Goal: Register for event/course

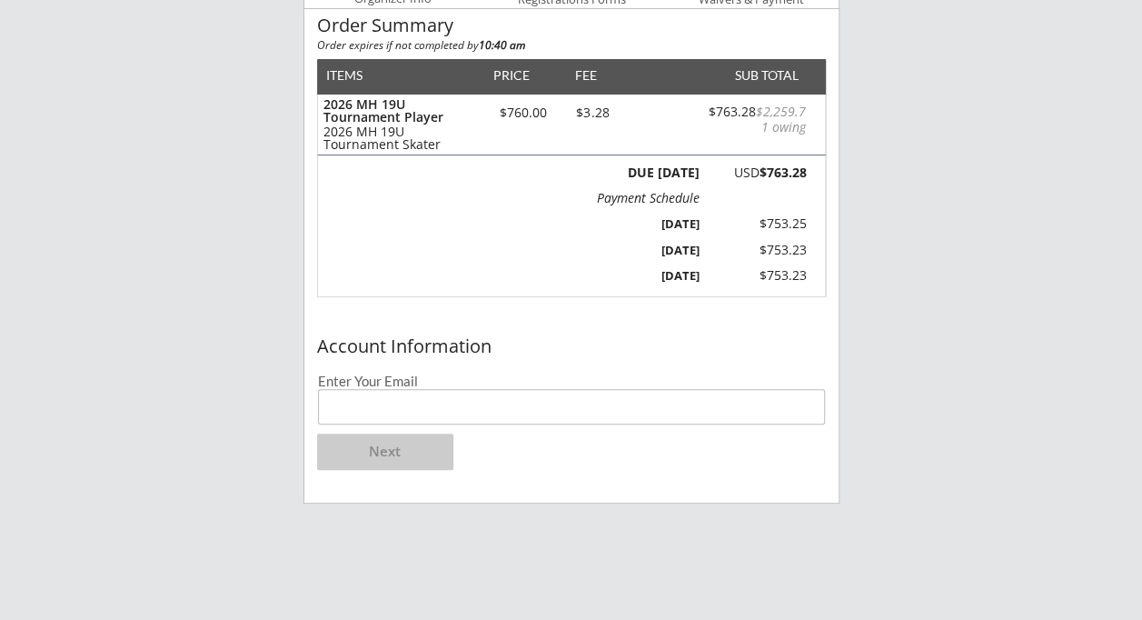
scroll to position [197, 0]
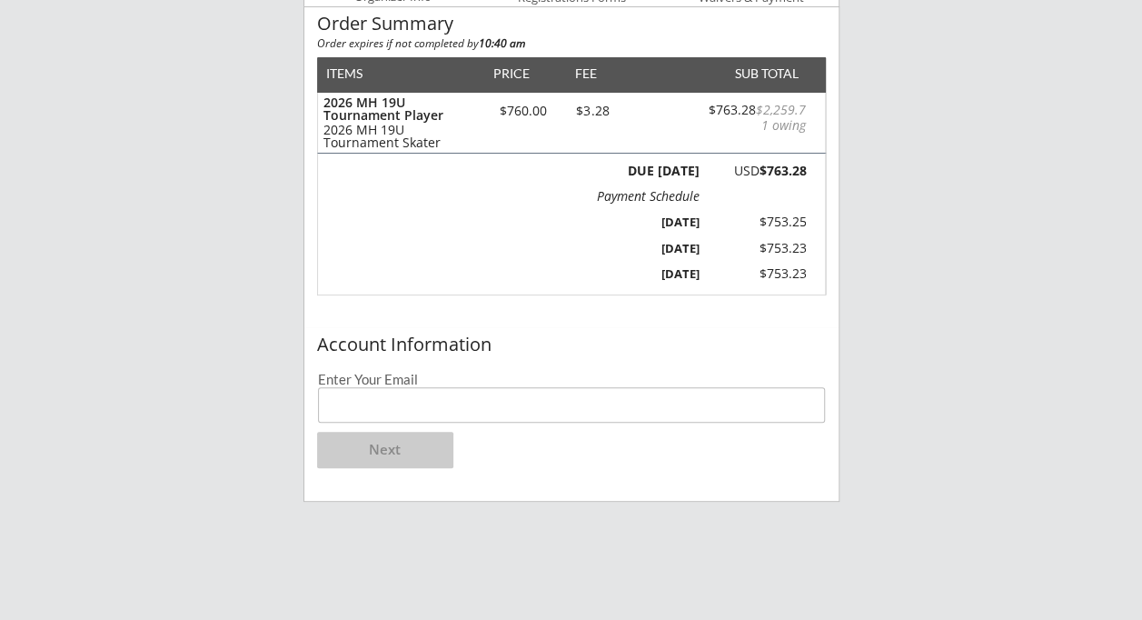
click at [382, 407] on input "email" at bounding box center [572, 404] width 508 height 35
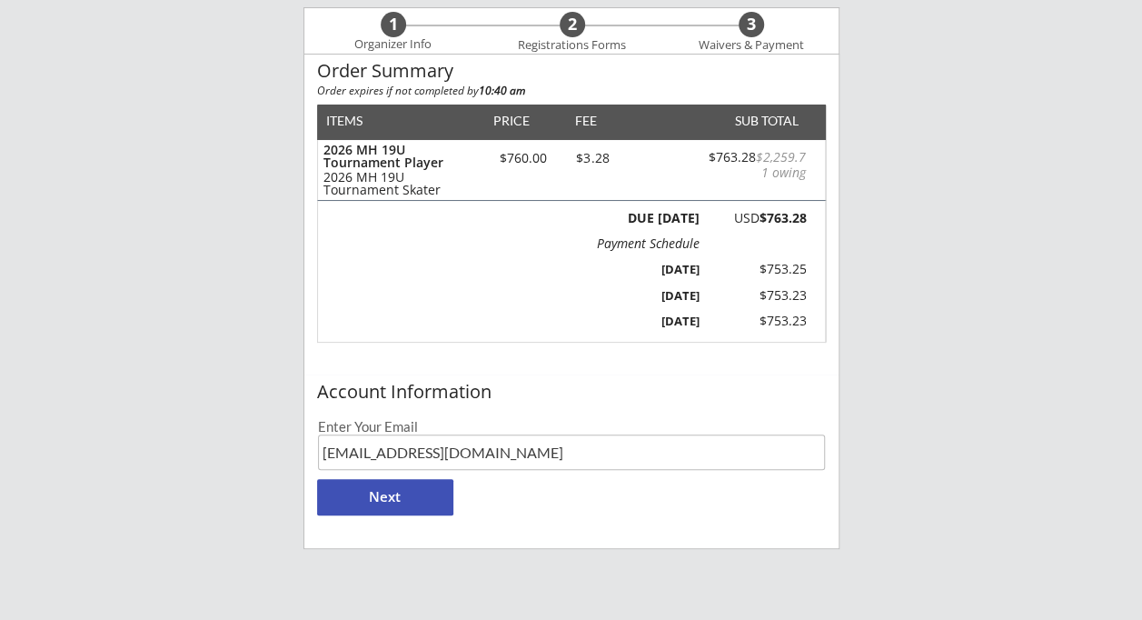
scroll to position [151, 0]
type input "[EMAIL_ADDRESS][DOMAIN_NAME]"
click at [365, 495] on button "Next" at bounding box center [385, 496] width 136 height 36
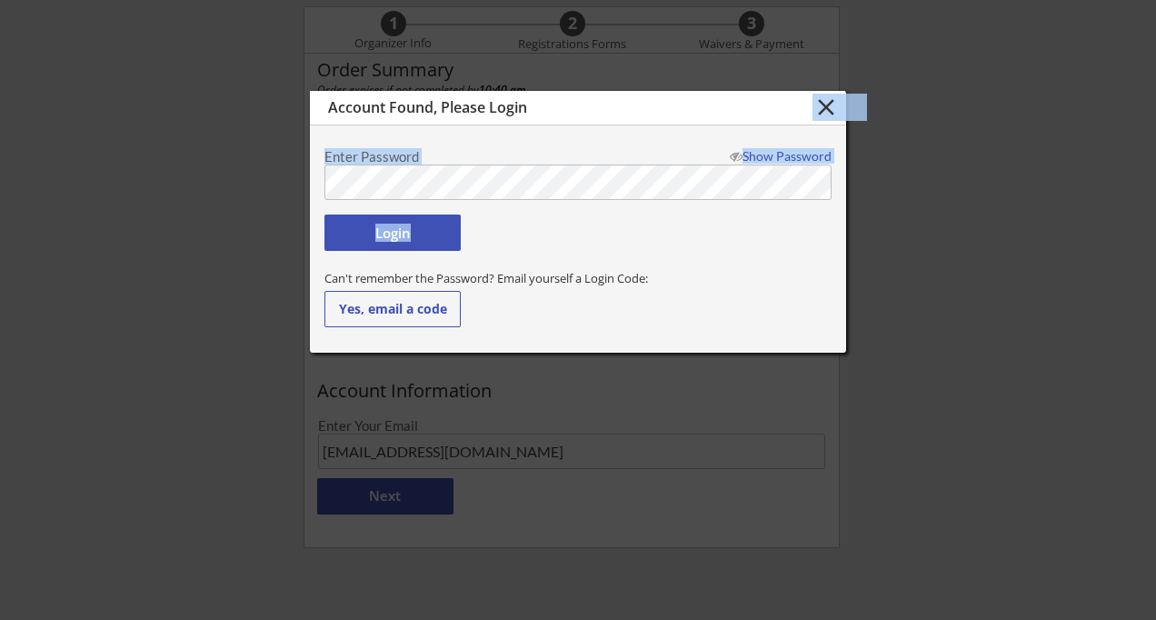
drag, startPoint x: 647, startPoint y: 99, endPoint x: 774, endPoint y: 150, distance: 137.0
click at [775, 156] on div "Account Found, Please Login close Enter Password Show Password Login Can't reme…" at bounding box center [578, 222] width 536 height 262
drag, startPoint x: 774, startPoint y: 150, endPoint x: 1021, endPoint y: 217, distance: 256.1
click at [1021, 217] on div at bounding box center [578, 310] width 1156 height 620
click at [829, 102] on button "close" at bounding box center [825, 107] width 30 height 27
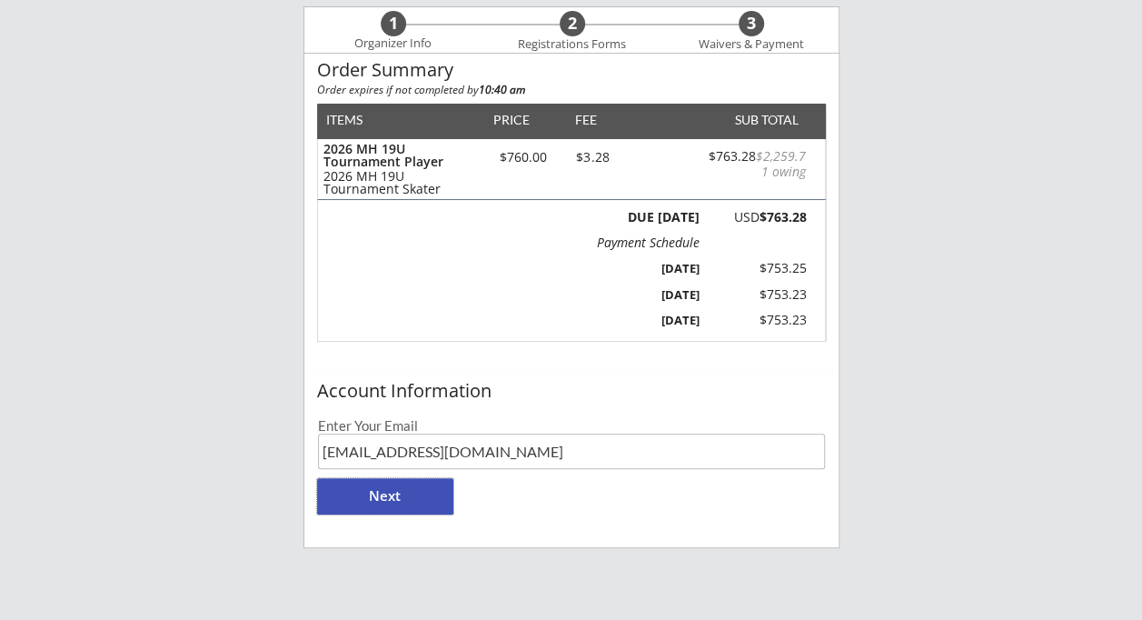
click at [387, 501] on button "Next" at bounding box center [385, 496] width 136 height 36
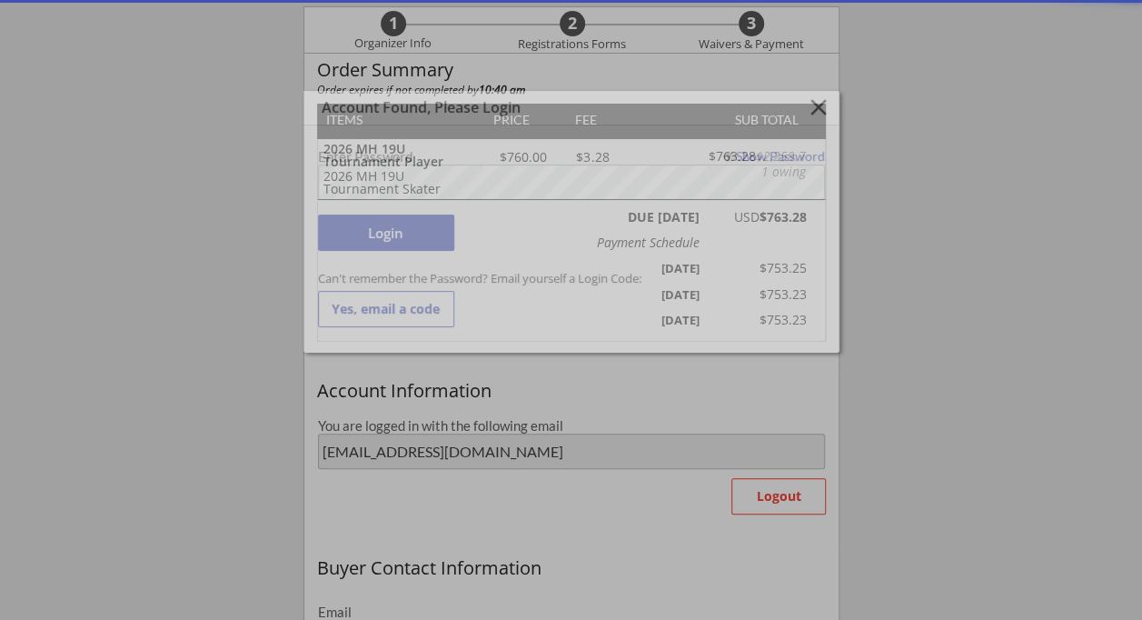
type input "[EMAIL_ADDRESS][DOMAIN_NAME]"
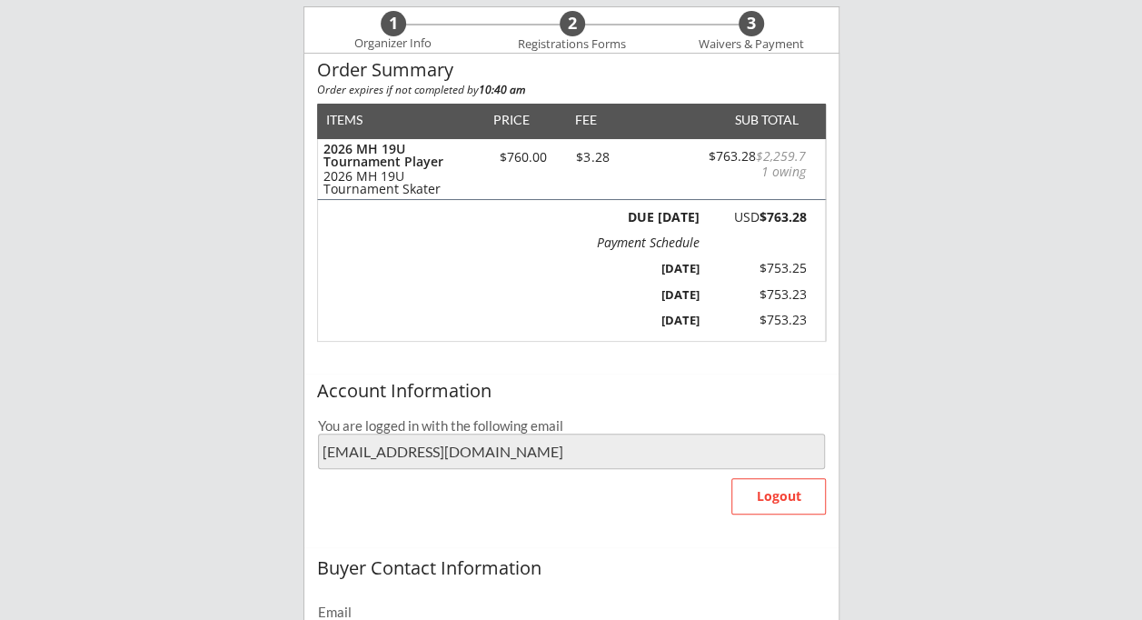
type input "[PERSON_NAME]"
type input "[PHONE_NUMBER]"
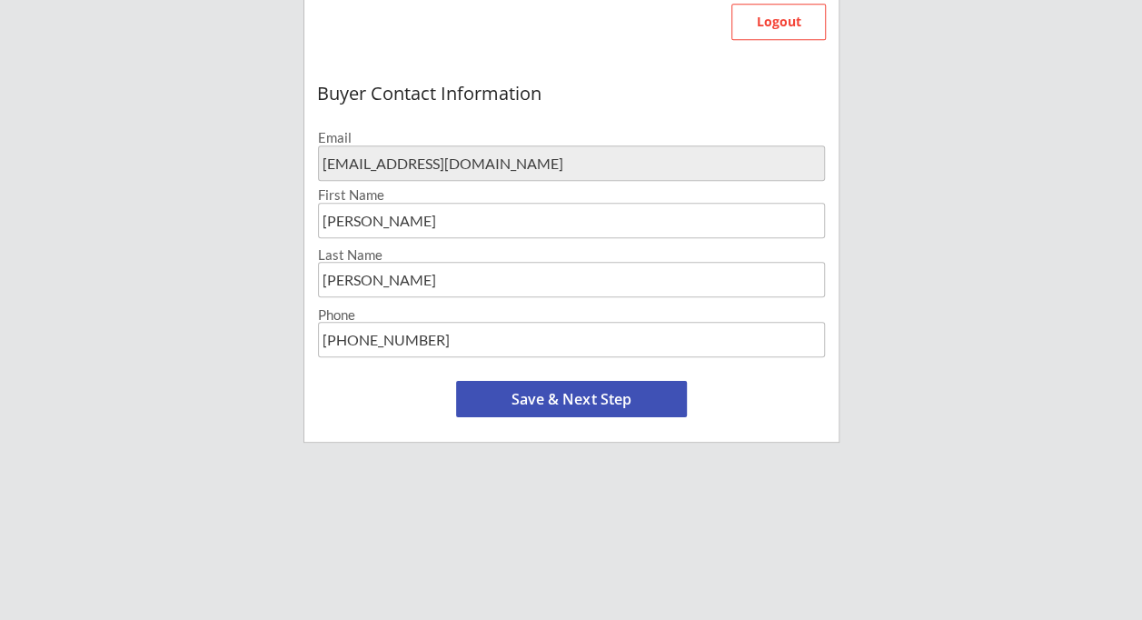
scroll to position [624, 0]
click at [534, 392] on button "Save & Next Step" at bounding box center [571, 400] width 231 height 36
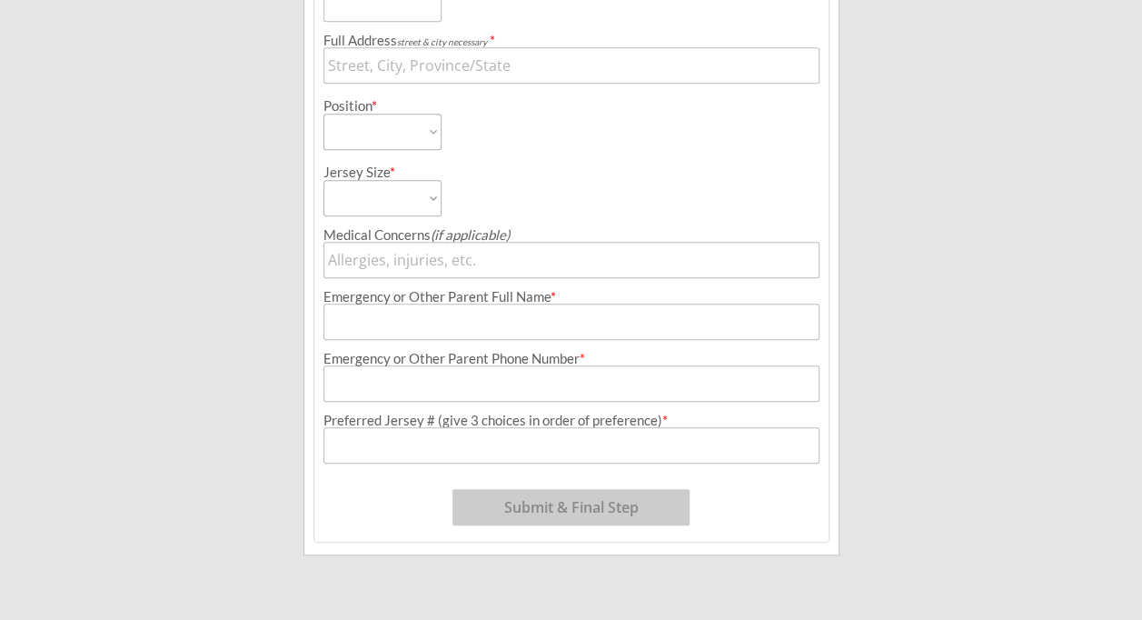
scroll to position [138, 0]
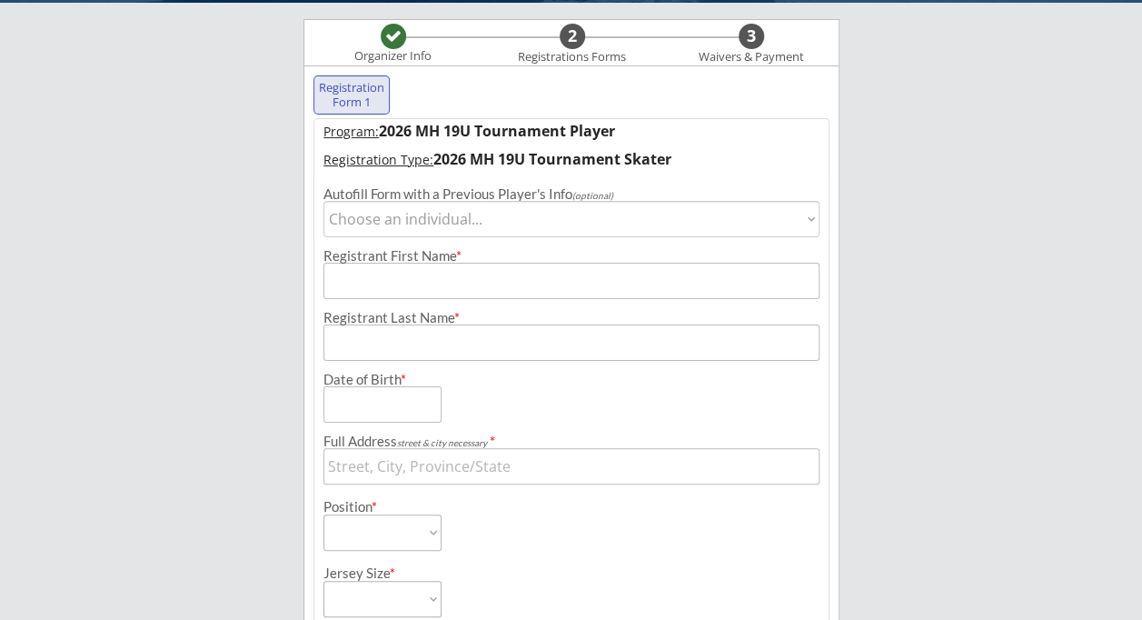
click at [817, 214] on select "Choose an individual... [PERSON_NAME]" at bounding box center [571, 219] width 497 height 36
select select ""1348695171700984260__LOOKUP__1706060161899x417470642965708800""
click at [323, 201] on select "Choose an individual... [PERSON_NAME]" at bounding box center [571, 219] width 497 height 36
type input "[PERSON_NAME]"
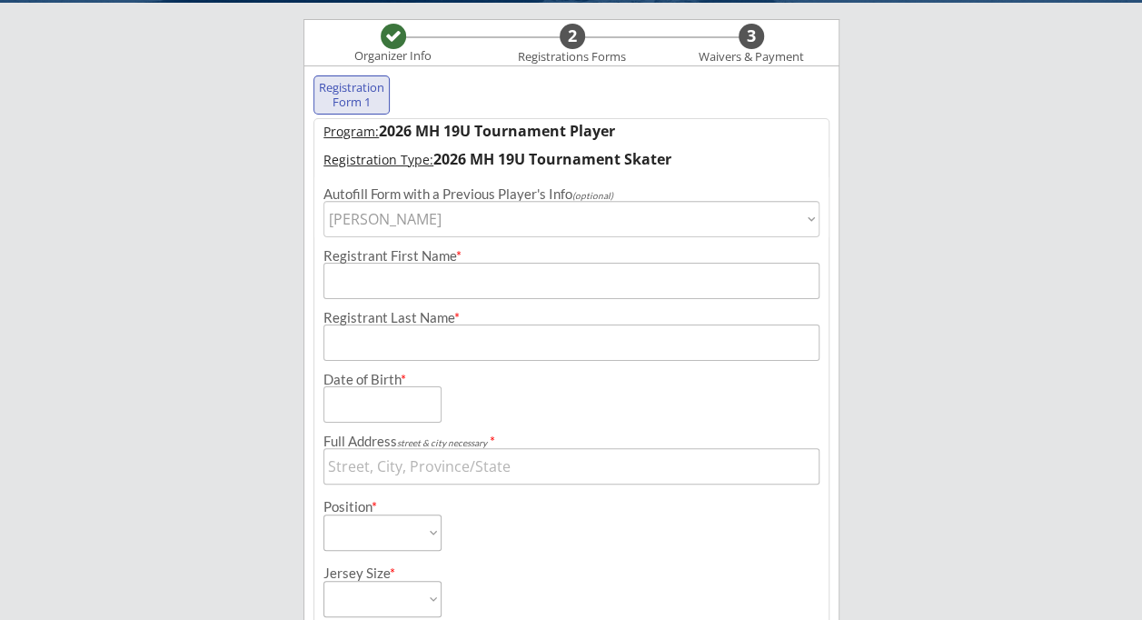
type input "[DATE]"
type input "[STREET_ADDRESS][PERSON_NAME]"
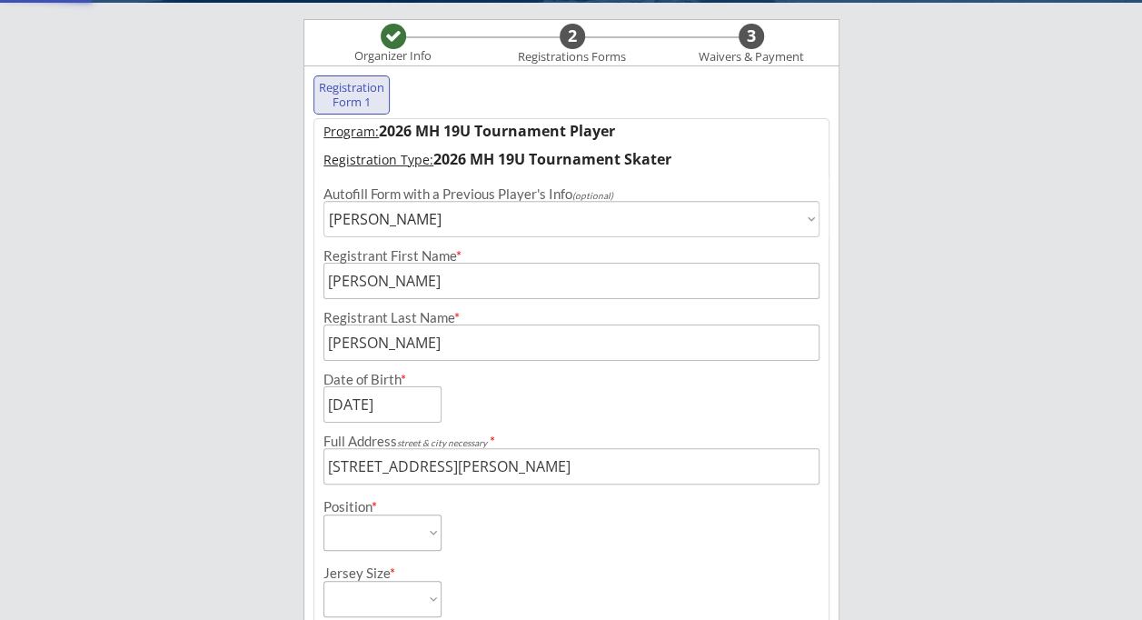
select select ""Defense""
select select ""Adult Small""
type input "[PERSON_NAME]"
type input "[PHONE_NUMBER]"
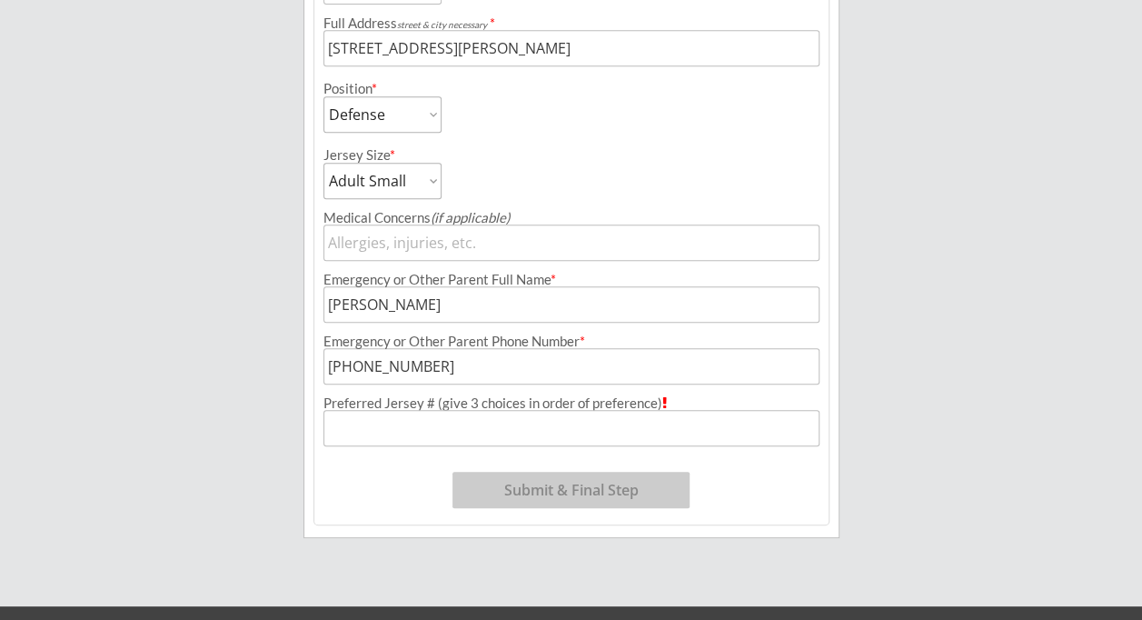
scroll to position [603, 0]
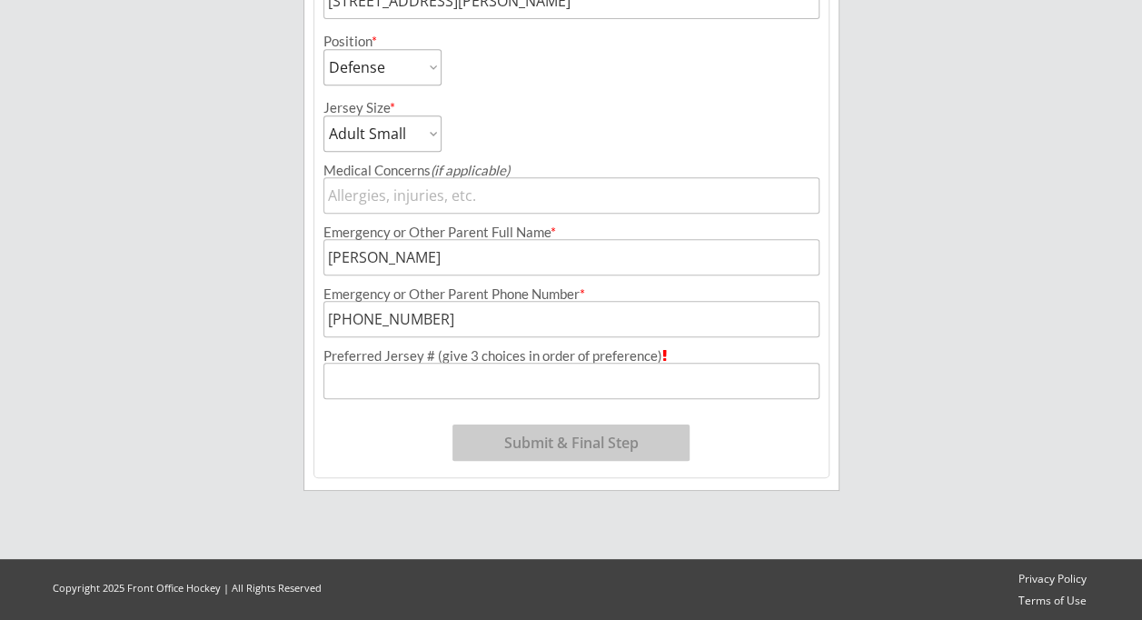
click at [455, 376] on input "input" at bounding box center [571, 380] width 497 height 36
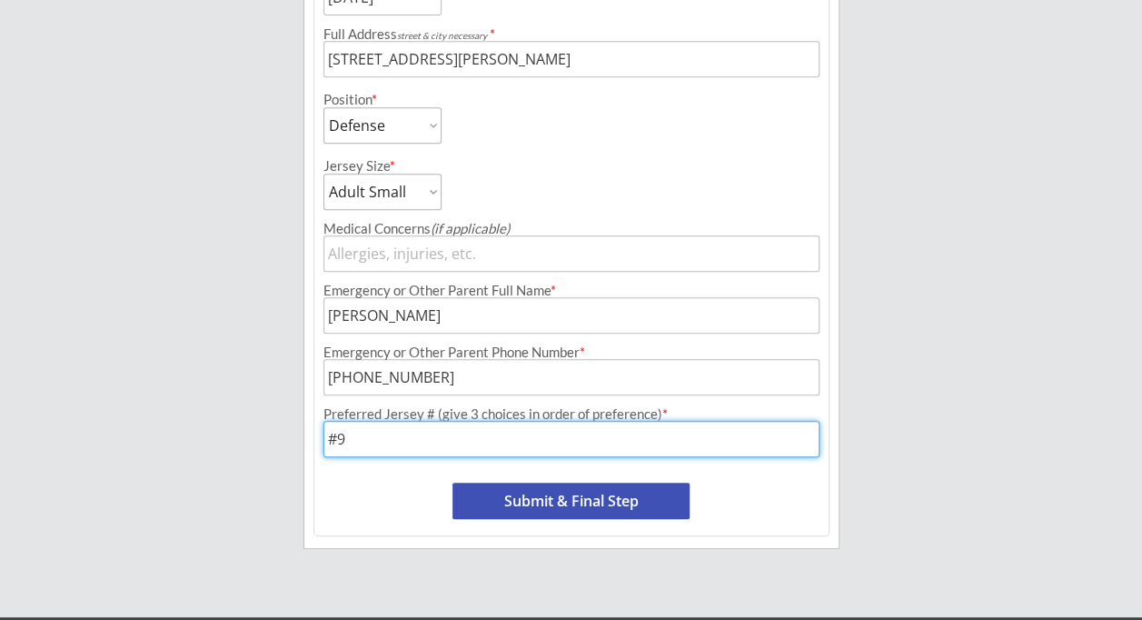
scroll to position [544, 0]
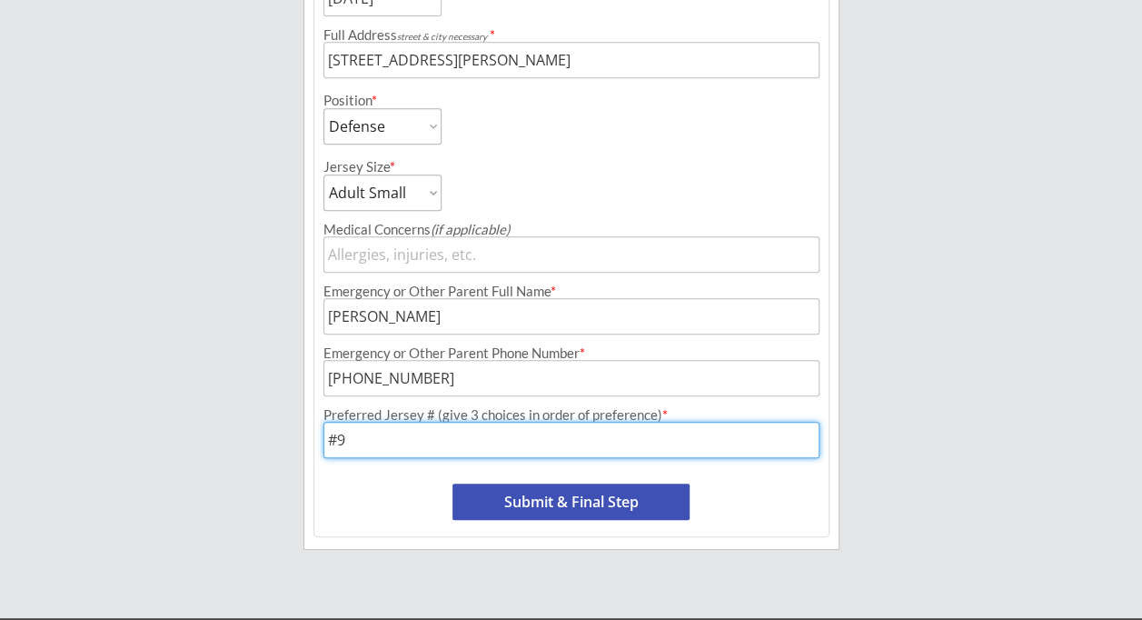
type input "#9"
click at [589, 494] on button "Submit & Final Step" at bounding box center [570, 501] width 237 height 36
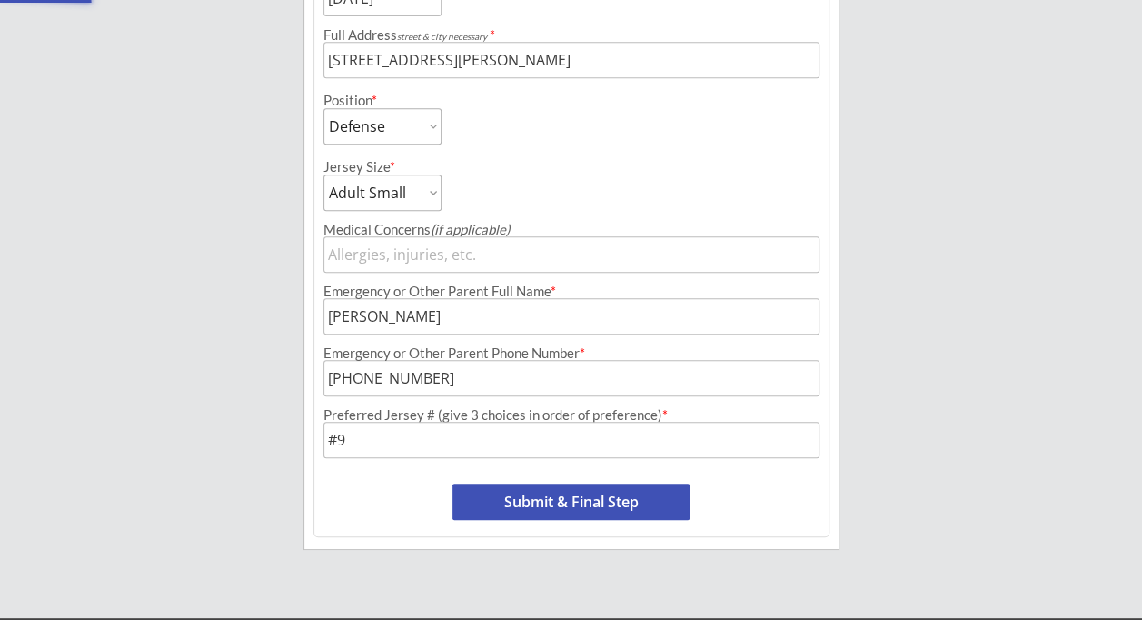
select select ""Yes, use this card""
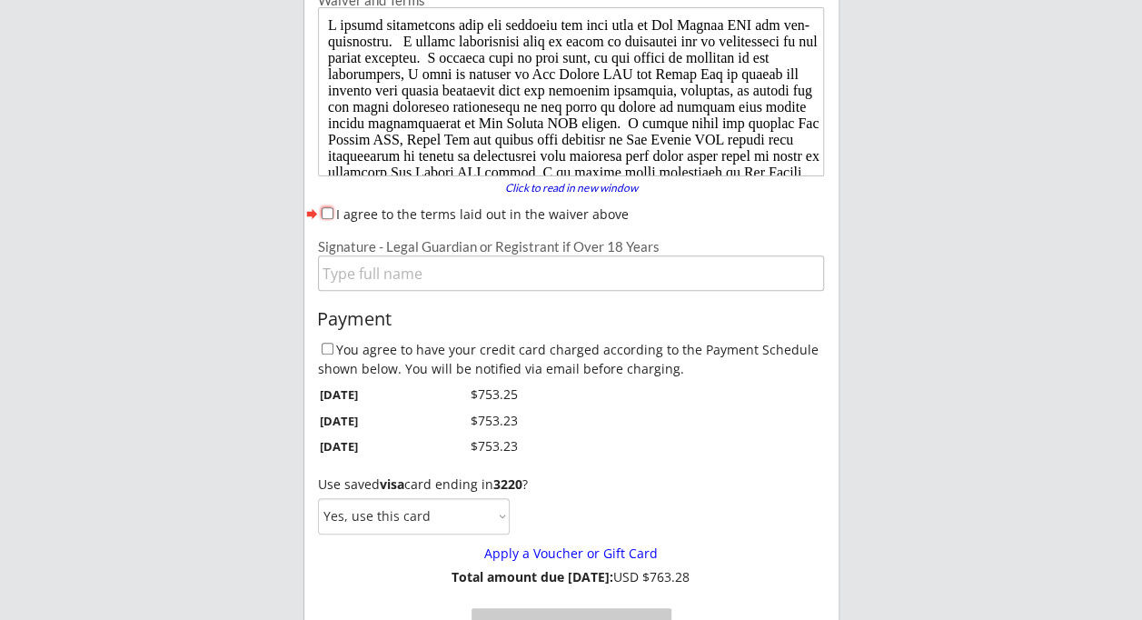
scroll to position [156, 0]
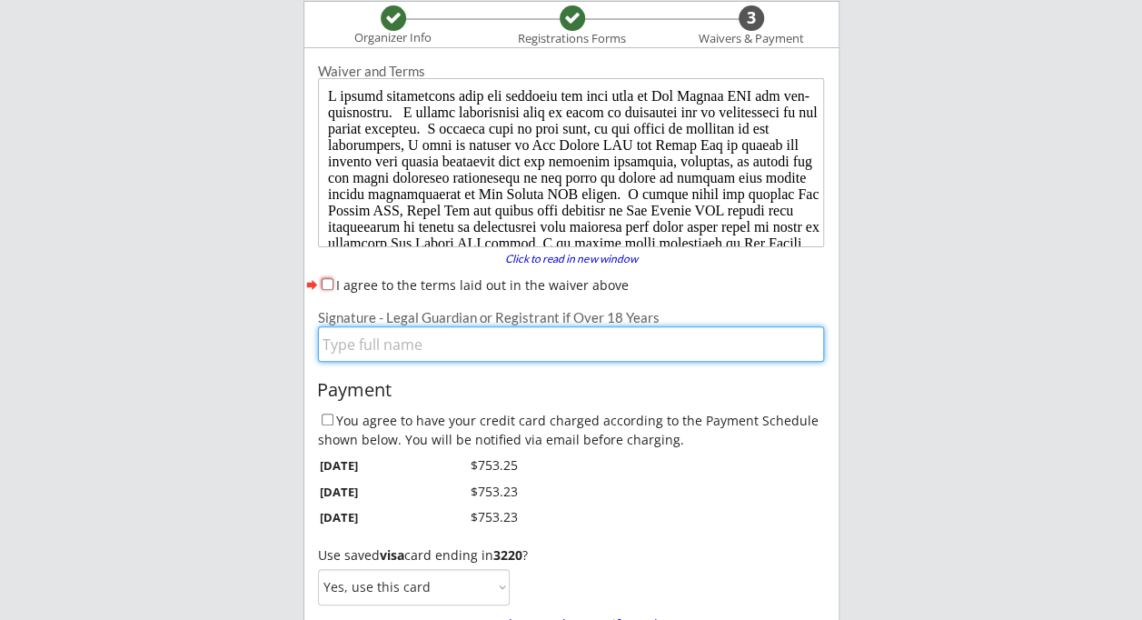
click at [407, 353] on input "input" at bounding box center [571, 343] width 507 height 35
type input "[PERSON_NAME]"
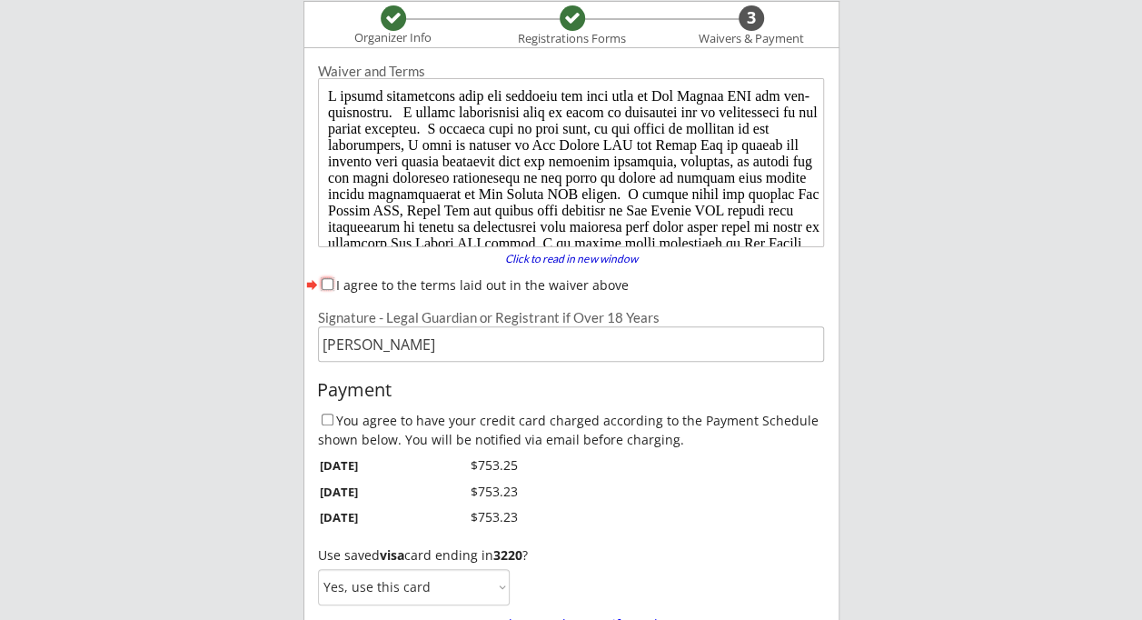
click at [329, 283] on input "I agree to the terms laid out in the waiver above" at bounding box center [328, 284] width 12 height 12
checkbox input "true"
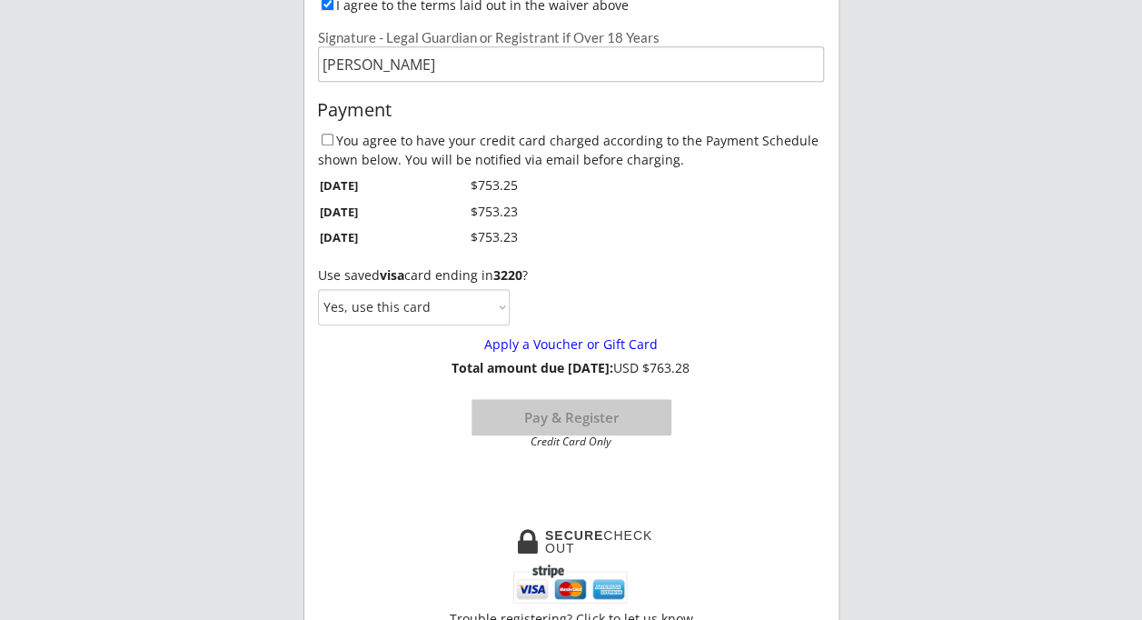
scroll to position [384, 0]
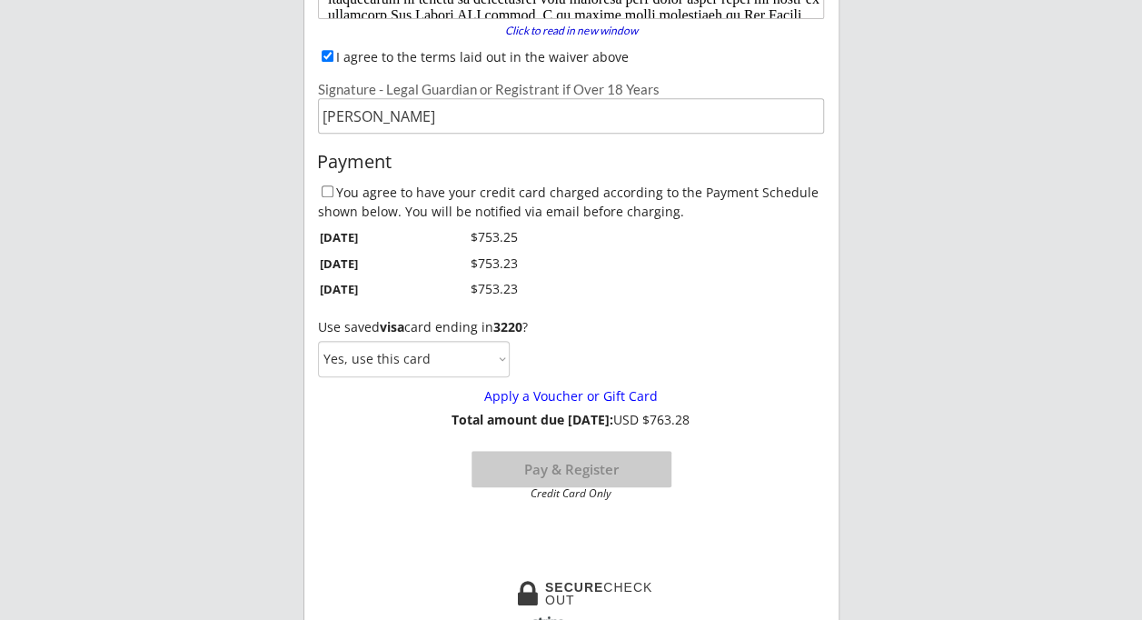
click at [502, 358] on select "Yes, use this card No, use a different card" at bounding box center [414, 359] width 192 height 36
click at [318, 341] on select "Yes, use this card No, use a different card" at bounding box center [414, 359] width 192 height 36
click at [496, 352] on select "Yes, use this card No, use a different card" at bounding box center [414, 359] width 192 height 36
click at [503, 360] on select "Yes, use this card No, use a different card" at bounding box center [414, 359] width 192 height 36
click at [501, 359] on select "Yes, use this card No, use a different card" at bounding box center [414, 359] width 192 height 36
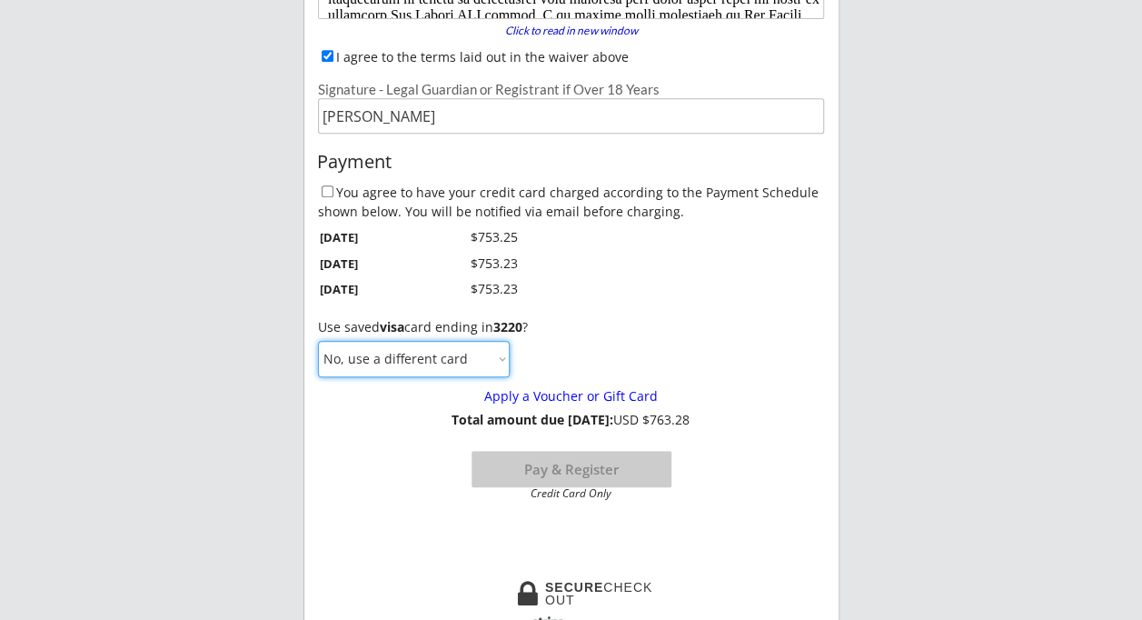
select select ""Yes, use this card""
click at [318, 341] on select "Yes, use this card No, use a different card" at bounding box center [414, 359] width 192 height 36
click at [328, 191] on input "You agree to have your credit card charged according to the Payment Schedule sh…" at bounding box center [328, 191] width 12 height 12
checkbox input "true"
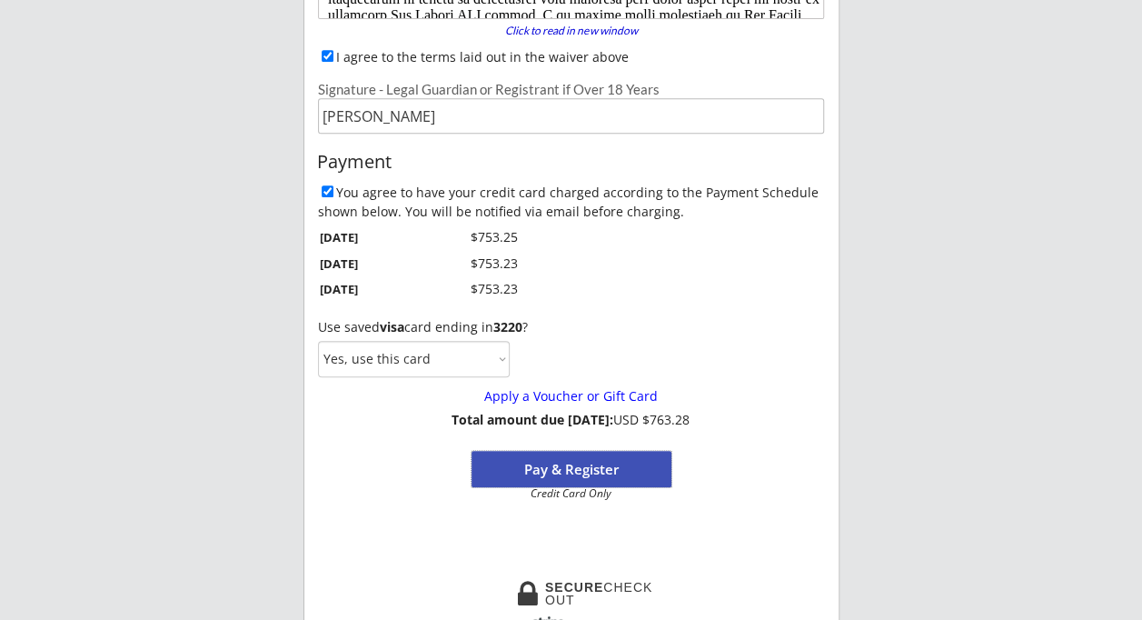
click at [552, 467] on button "Pay & Register" at bounding box center [572, 469] width 200 height 36
